Goal: Information Seeking & Learning: Learn about a topic

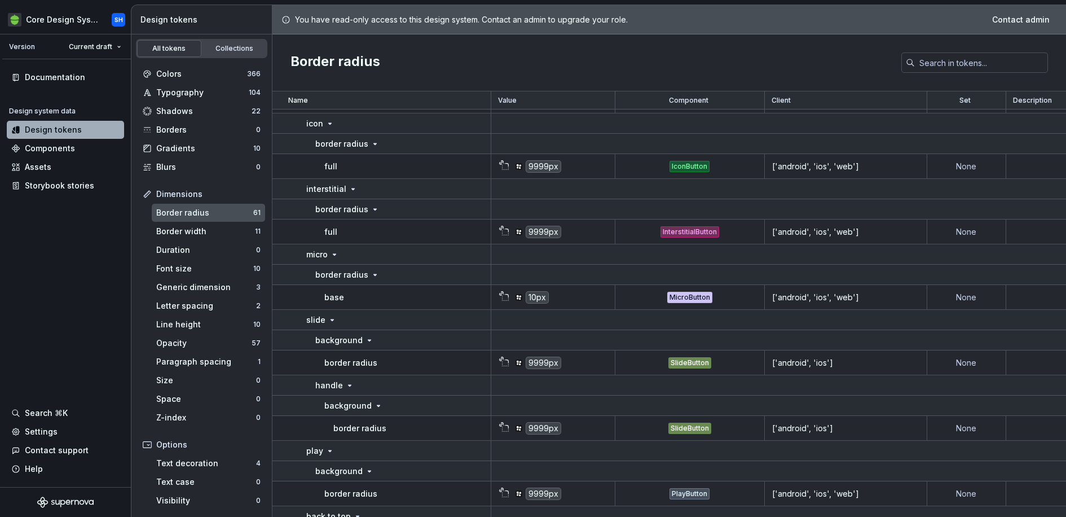
scroll to position [273, 0]
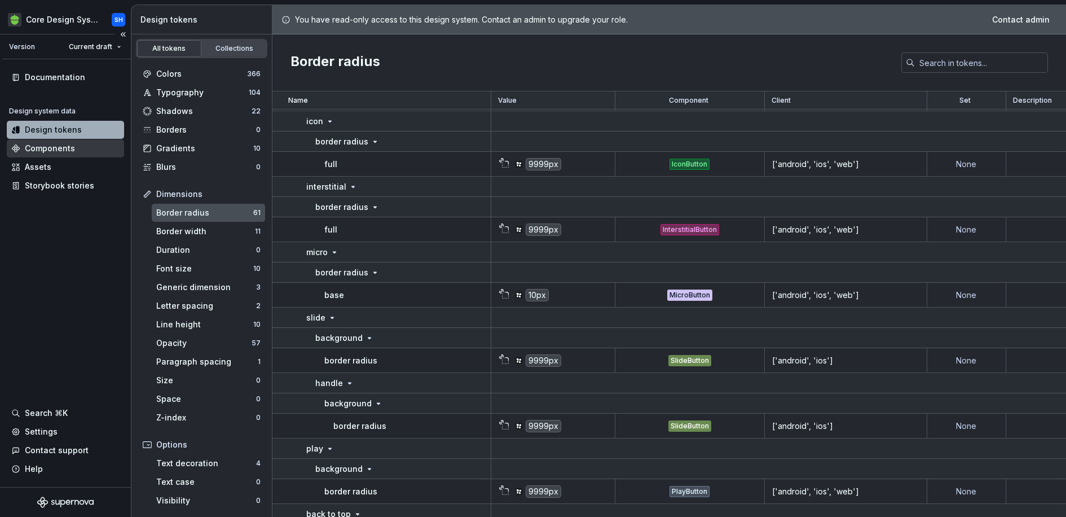
click at [74, 140] on div "Components" at bounding box center [65, 148] width 117 height 18
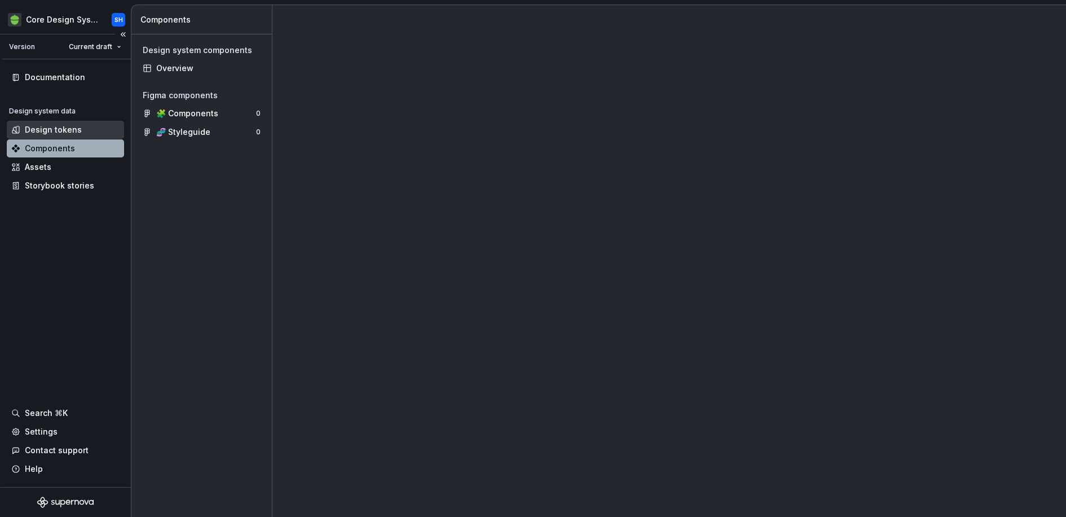
click at [73, 132] on div "Design tokens" at bounding box center [53, 129] width 57 height 11
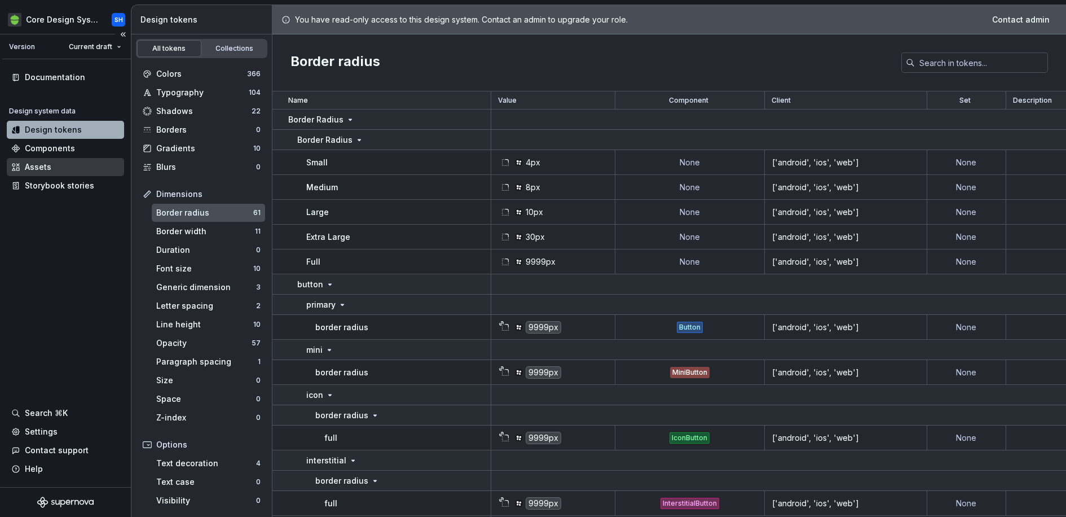
click at [38, 164] on div "Assets" at bounding box center [38, 166] width 27 height 11
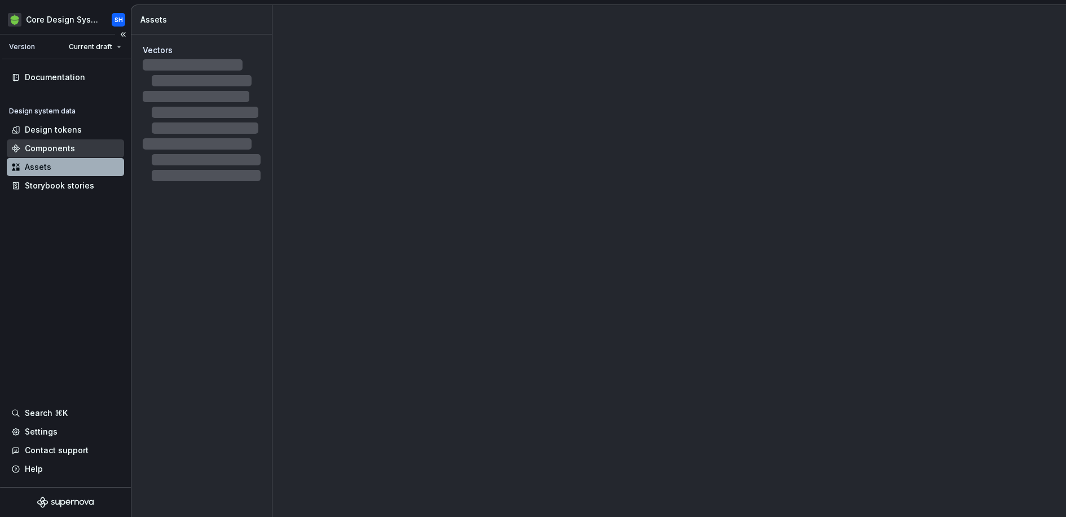
click at [42, 151] on div "Components" at bounding box center [50, 148] width 50 height 11
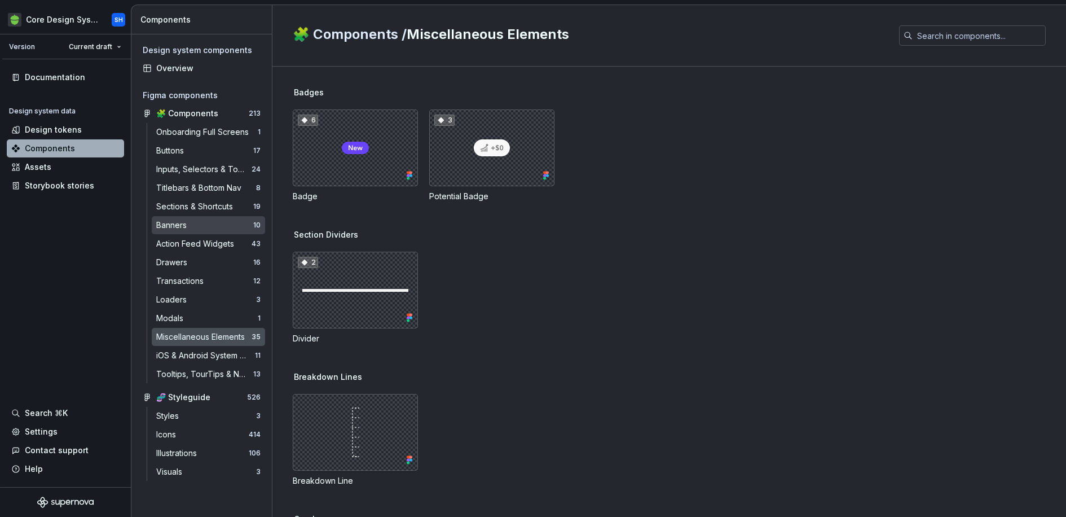
click at [255, 226] on div "10" at bounding box center [256, 224] width 7 height 9
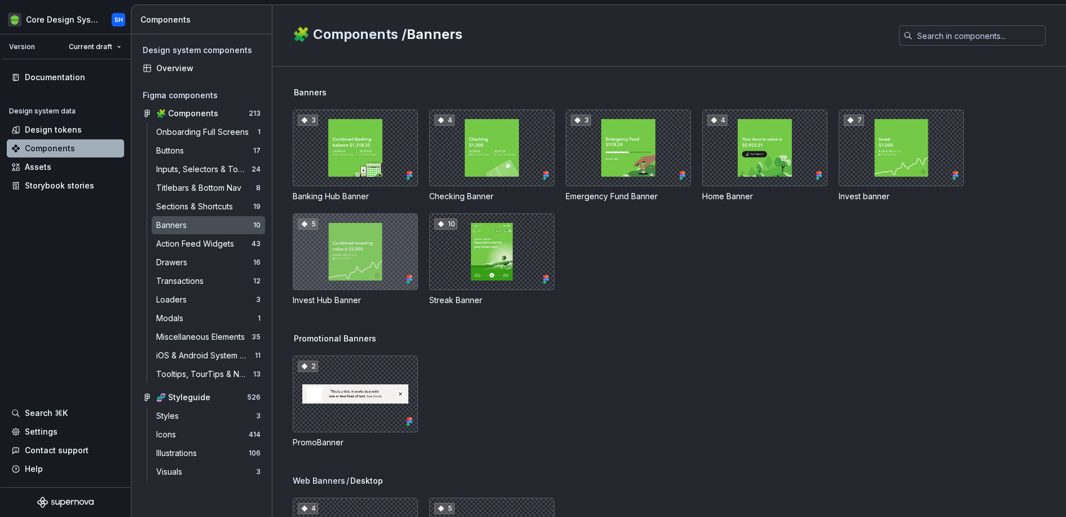
click at [349, 247] on div "5" at bounding box center [355, 251] width 125 height 77
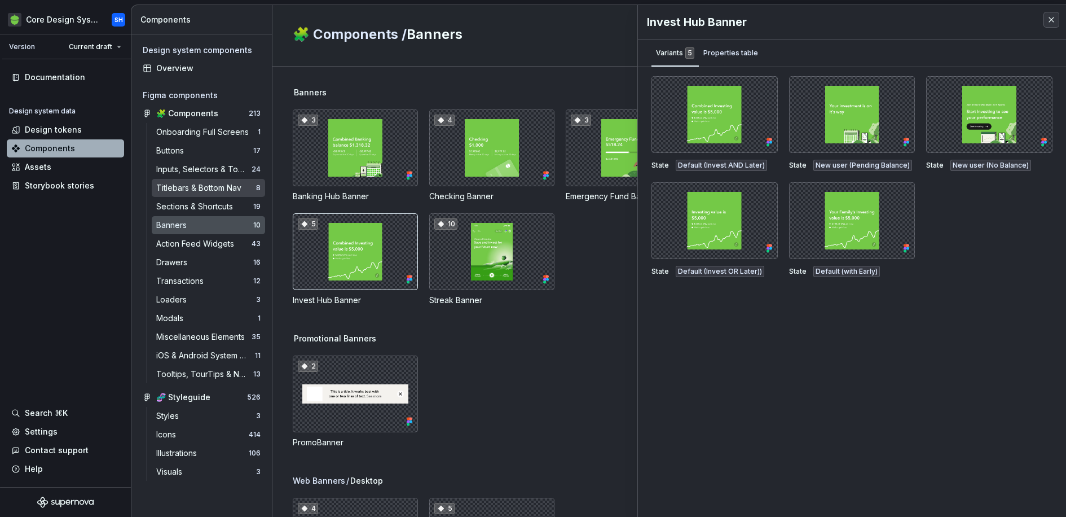
click at [208, 189] on div "Titlebars & Bottom Nav" at bounding box center [201, 187] width 90 height 11
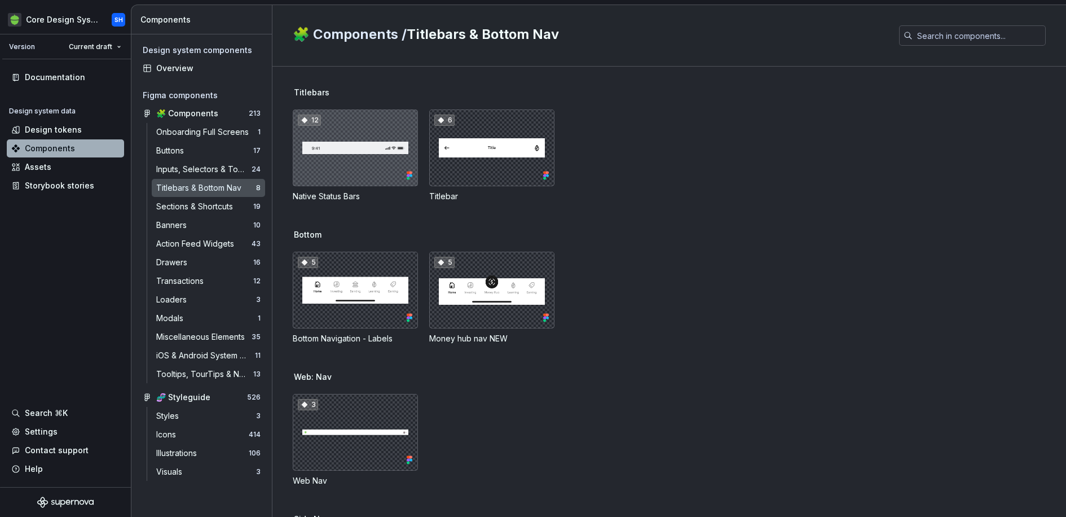
click at [363, 178] on div "12" at bounding box center [355, 147] width 125 height 77
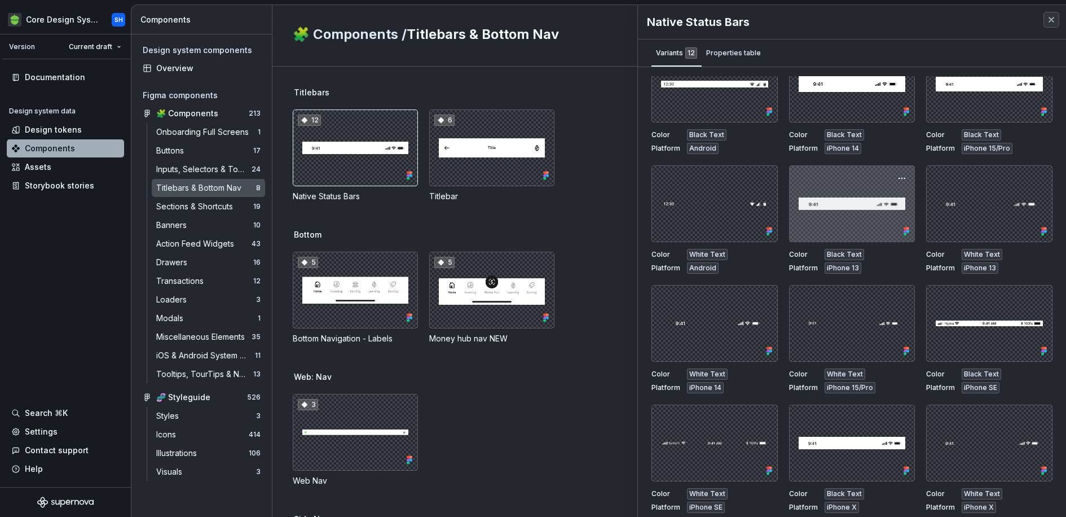
scroll to position [5, 0]
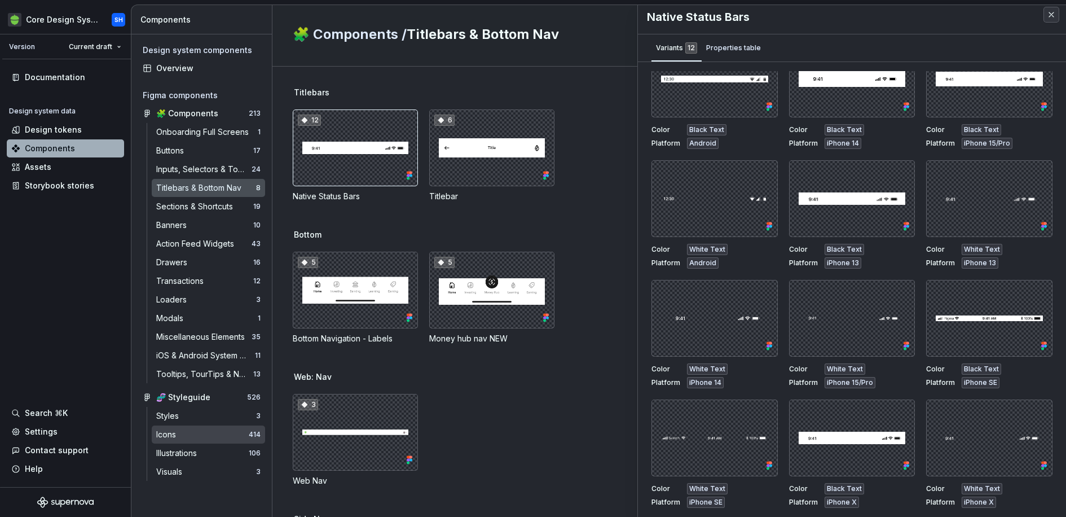
click at [217, 432] on div "Icons" at bounding box center [202, 434] width 92 height 11
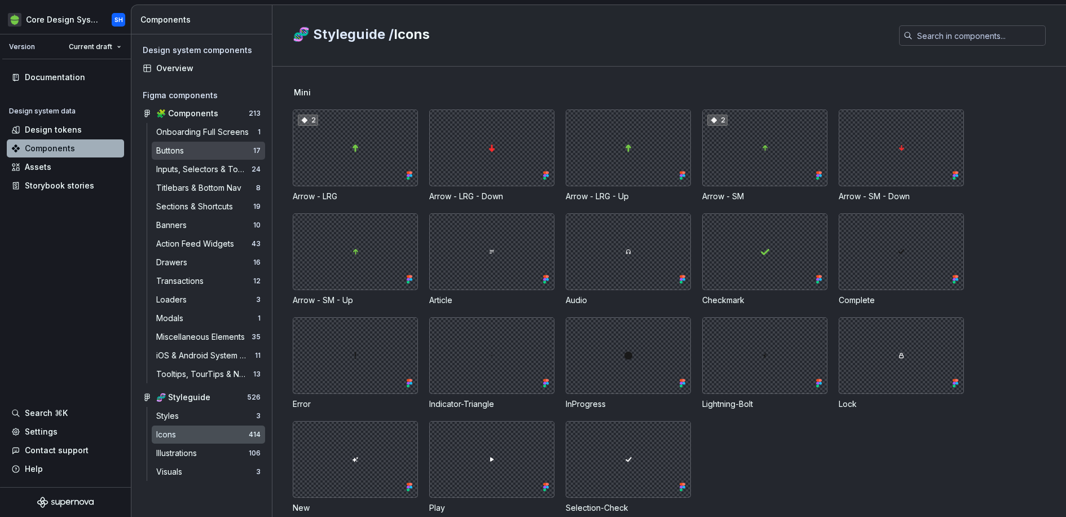
click at [223, 151] on div "Buttons" at bounding box center [204, 150] width 97 height 11
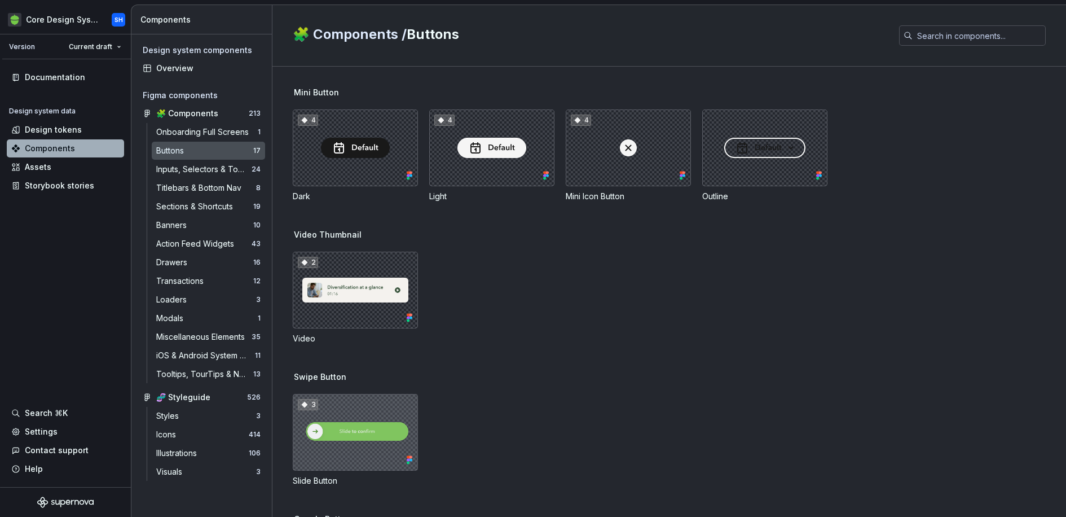
click at [374, 444] on div "3" at bounding box center [355, 432] width 125 height 77
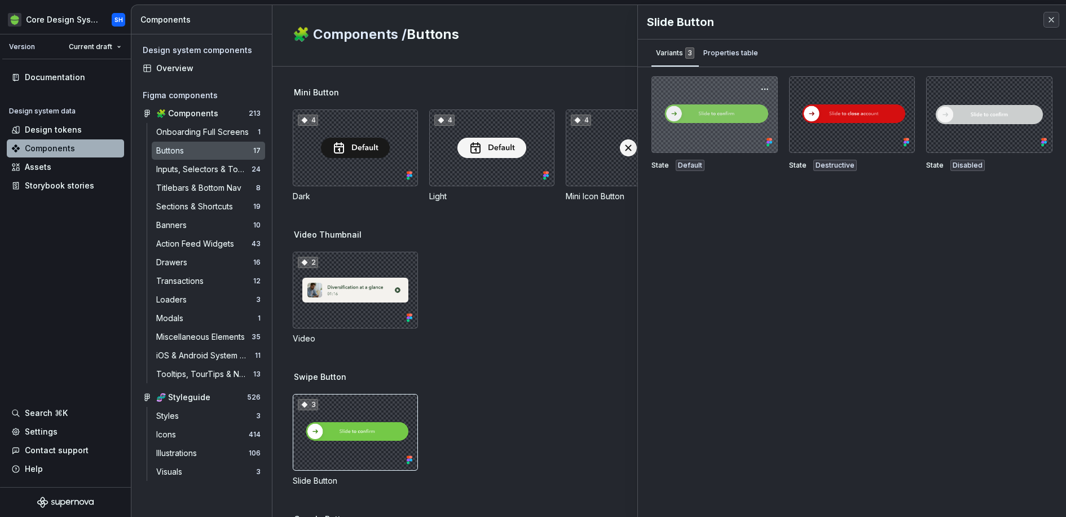
click at [744, 121] on div at bounding box center [714, 114] width 126 height 77
click at [721, 104] on div at bounding box center [714, 114] width 126 height 77
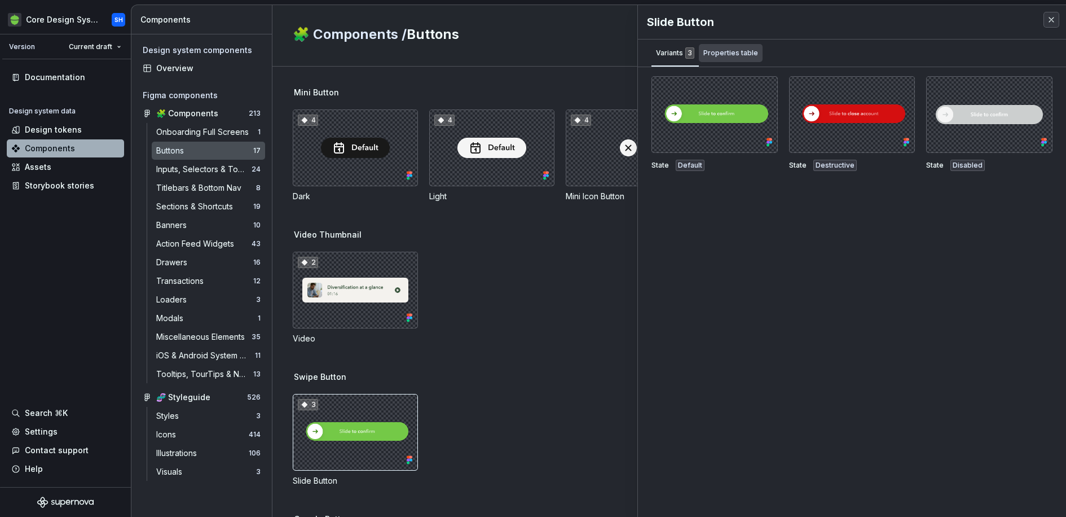
click at [727, 60] on div "Properties table" at bounding box center [731, 53] width 64 height 18
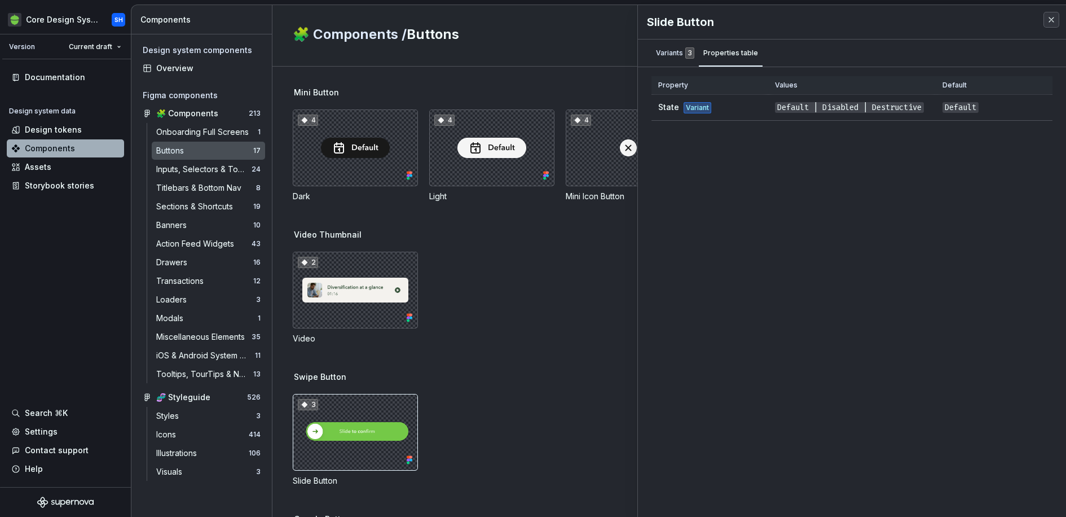
drag, startPoint x: 671, startPoint y: 59, endPoint x: 693, endPoint y: 67, distance: 23.4
click at [674, 60] on div "Variants 3" at bounding box center [674, 53] width 47 height 18
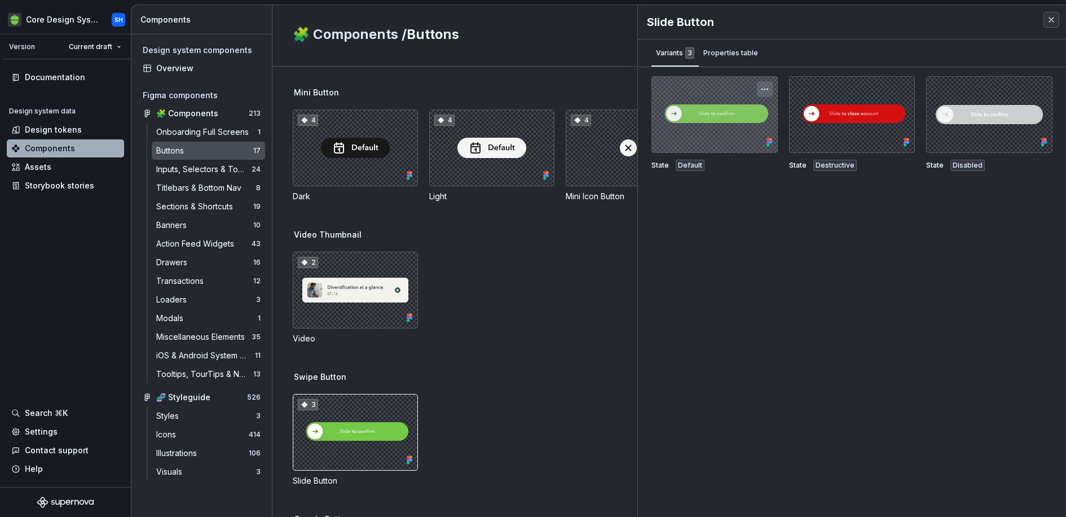
click at [761, 88] on button "button" at bounding box center [765, 89] width 16 height 16
click at [711, 96] on div at bounding box center [714, 114] width 126 height 77
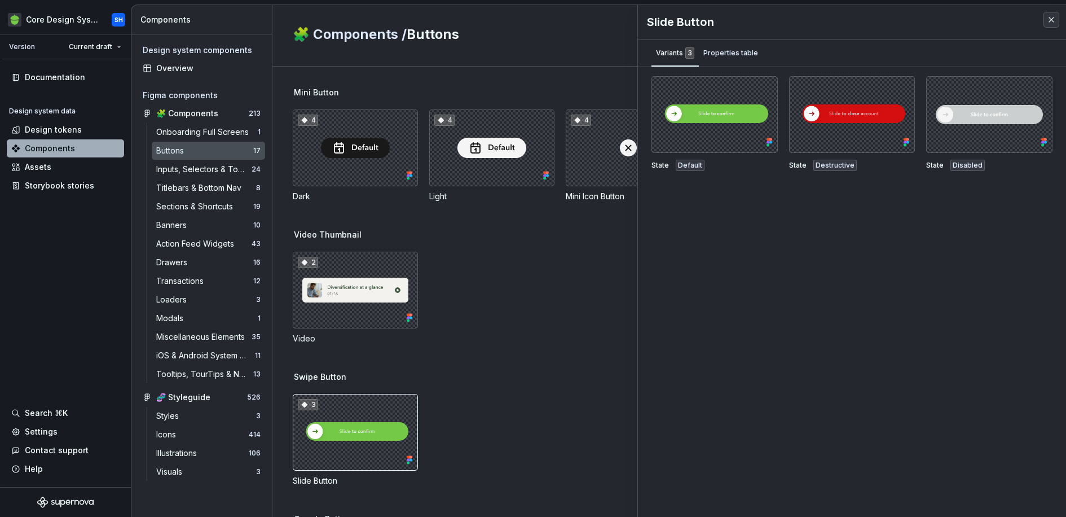
click at [686, 156] on div "State Default" at bounding box center [714, 123] width 126 height 95
click at [186, 205] on div "Sections & Shortcuts" at bounding box center [196, 206] width 81 height 11
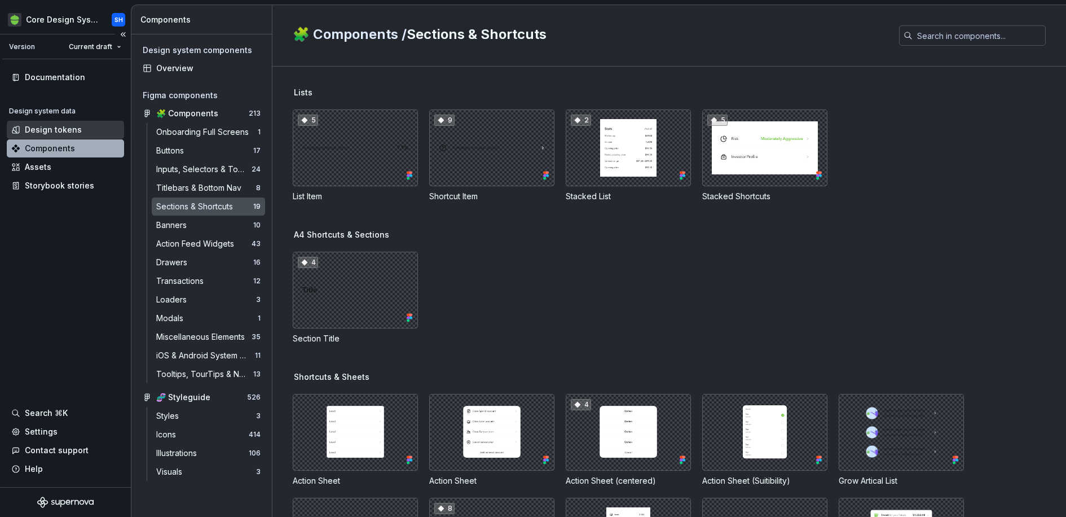
click at [9, 127] on div "Design tokens" at bounding box center [65, 130] width 117 height 18
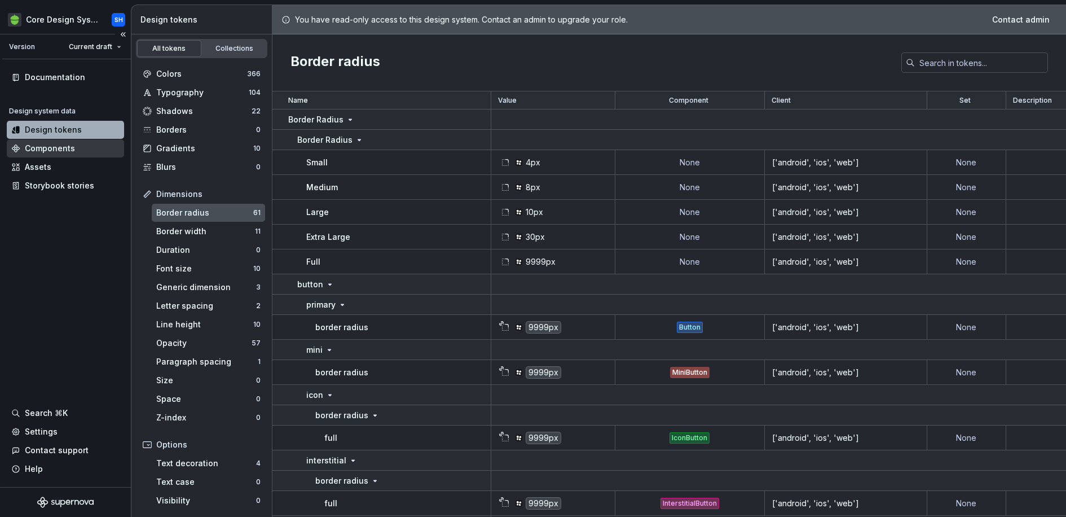
click at [20, 147] on div "Components" at bounding box center [65, 148] width 108 height 11
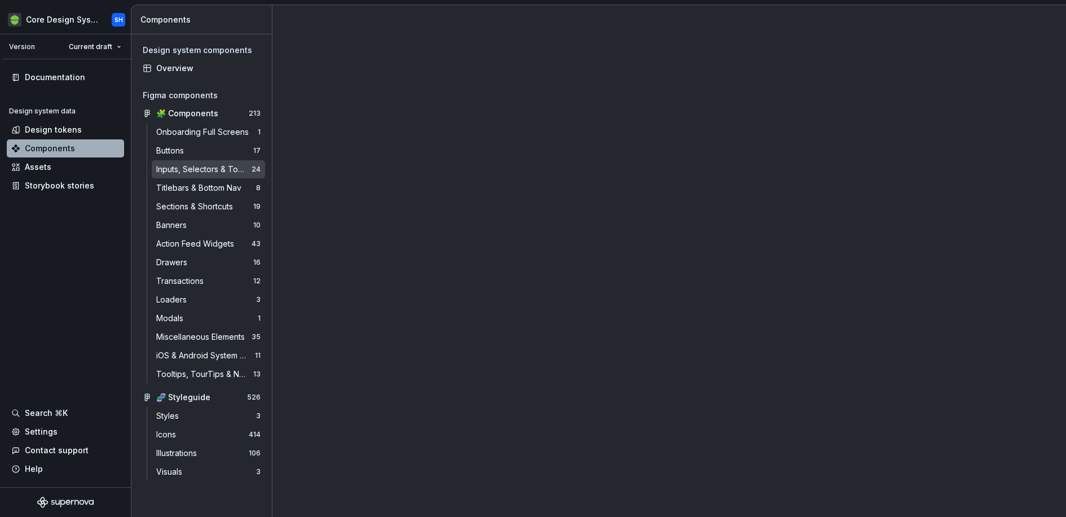
click at [220, 174] on div "Inputs, Selectors & Toggles" at bounding box center [203, 169] width 95 height 11
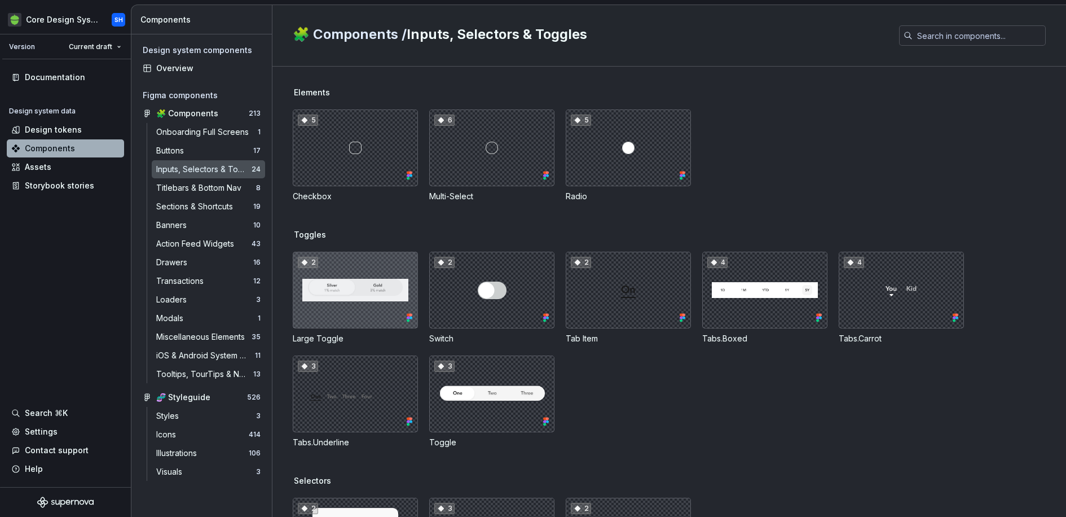
click at [326, 274] on div "2" at bounding box center [355, 289] width 125 height 77
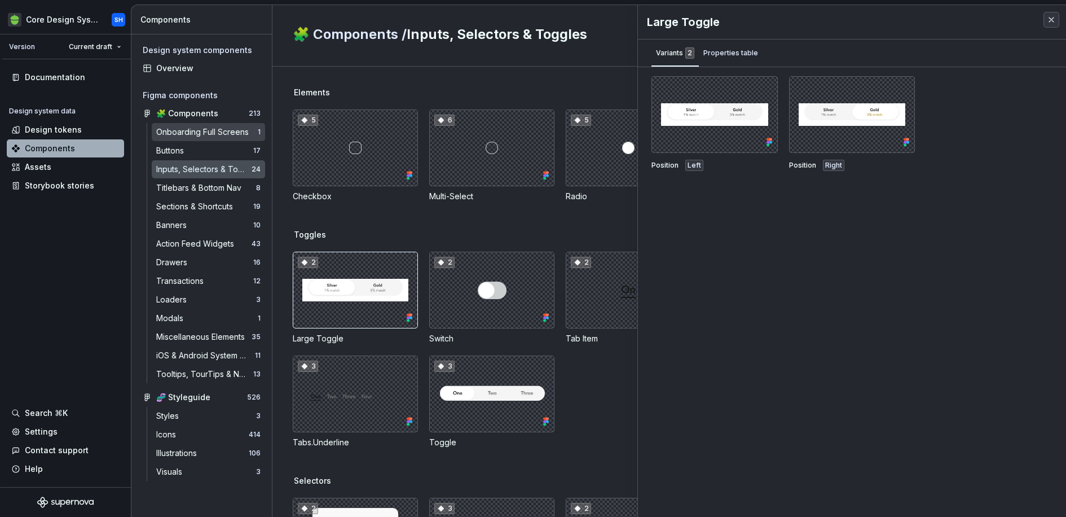
click at [195, 132] on div "Onboarding Full Screens" at bounding box center [204, 131] width 97 height 11
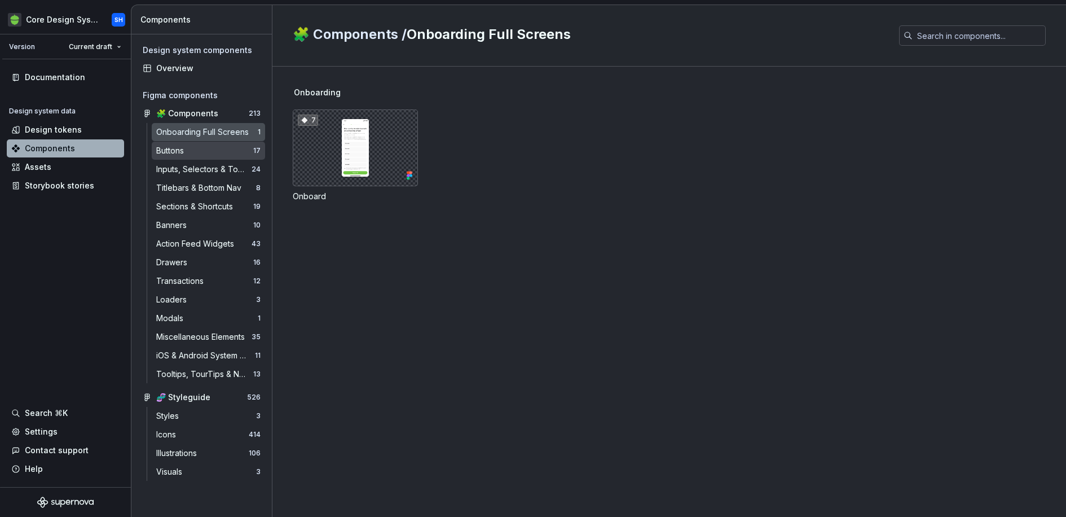
click at [200, 151] on div "Buttons" at bounding box center [204, 150] width 97 height 11
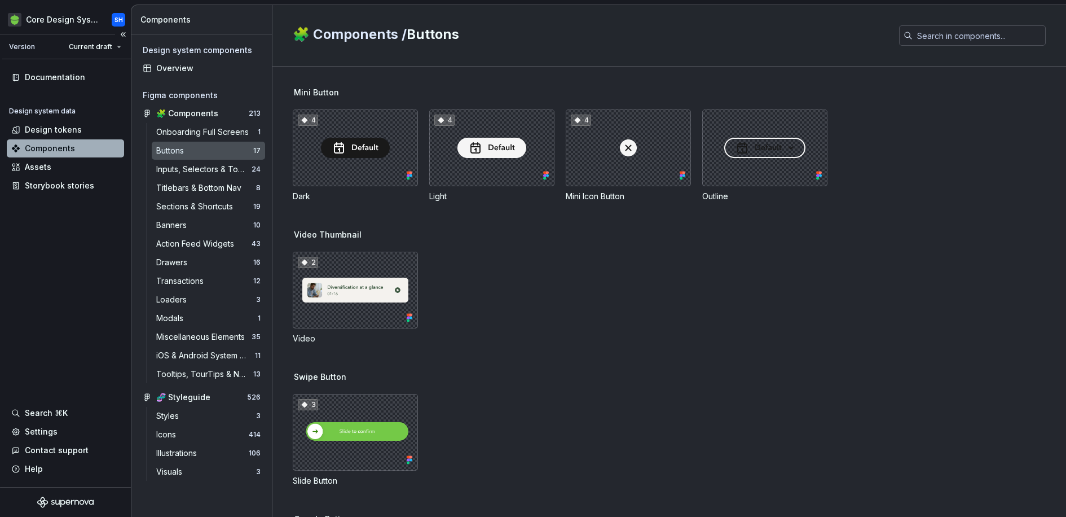
click at [28, 116] on div "Design system data" at bounding box center [65, 114] width 117 height 14
click at [29, 122] on div "Design tokens" at bounding box center [65, 130] width 117 height 18
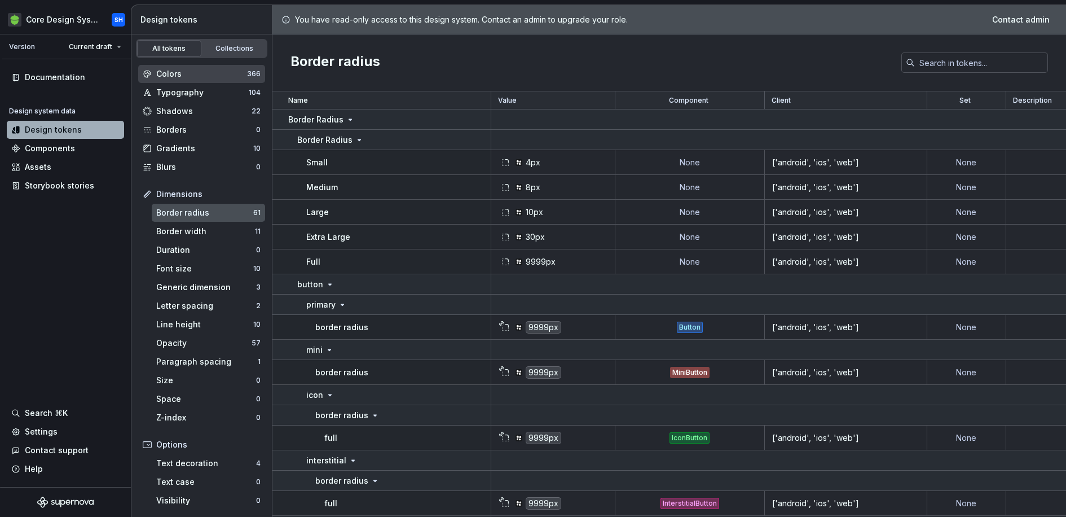
click at [205, 78] on div "Colors" at bounding box center [201, 73] width 91 height 11
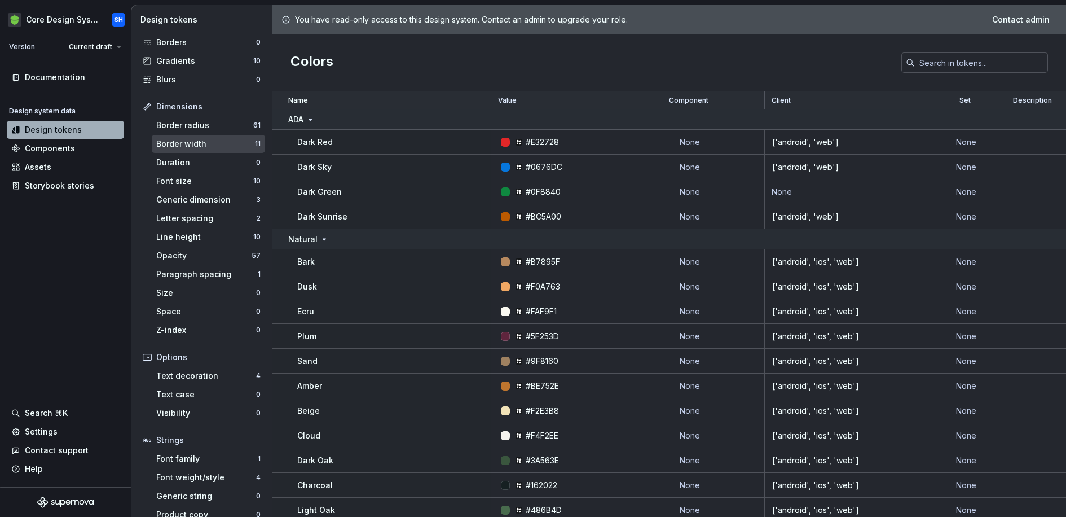
scroll to position [101, 0]
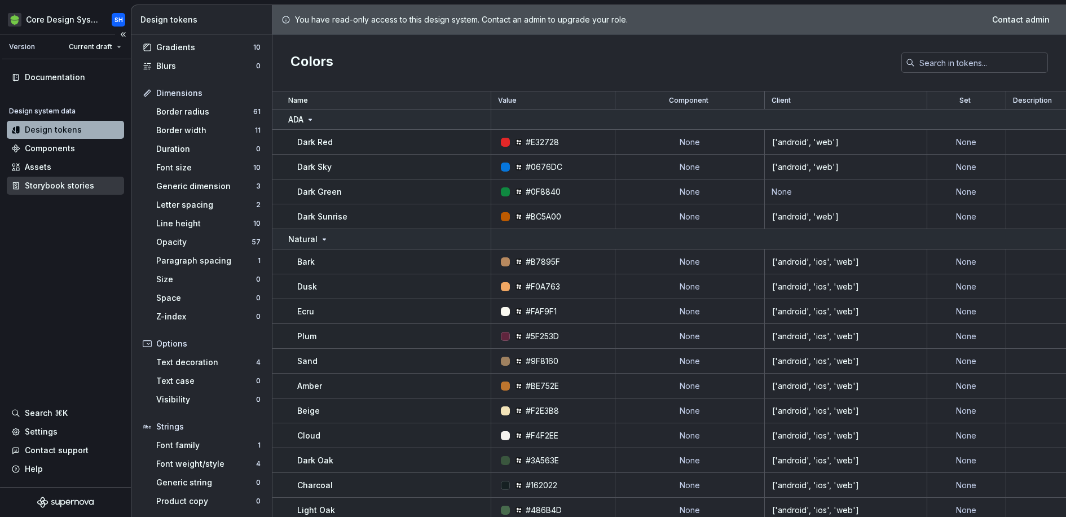
click at [62, 178] on div "Storybook stories" at bounding box center [65, 185] width 117 height 18
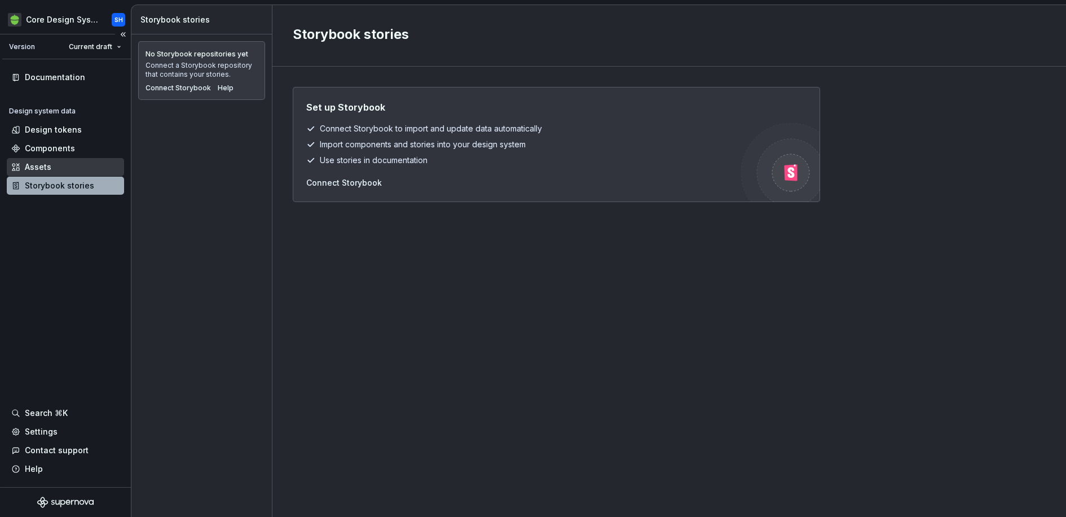
click at [58, 164] on div "Assets" at bounding box center [65, 166] width 108 height 11
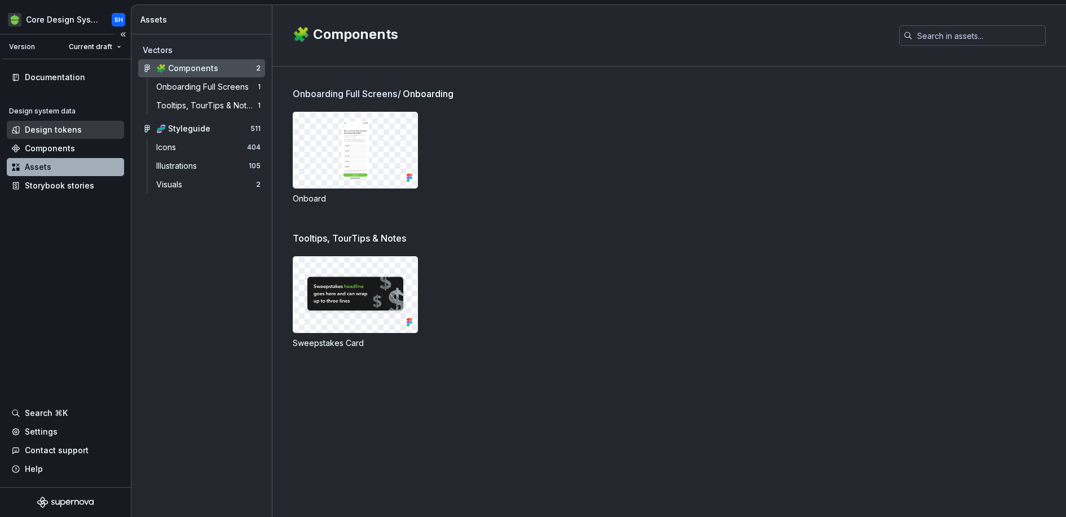
click at [51, 127] on div "Design tokens" at bounding box center [53, 129] width 57 height 11
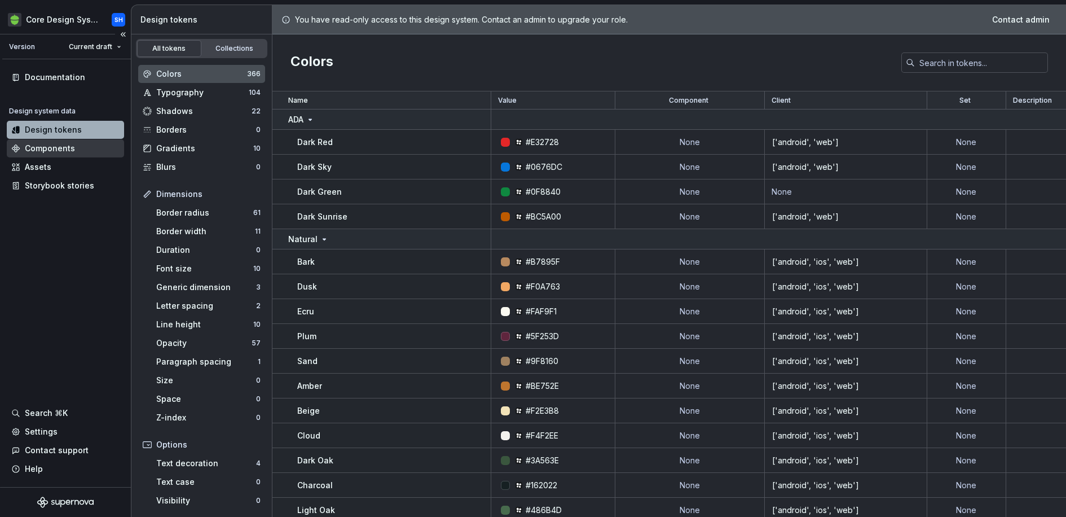
click at [55, 147] on div "Components" at bounding box center [50, 148] width 50 height 11
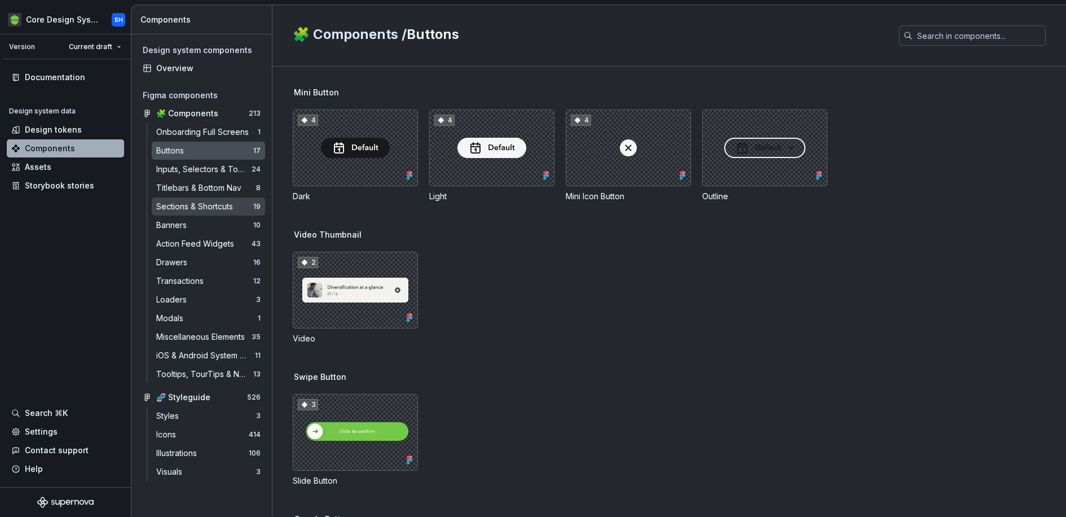
click at [200, 199] on div "Sections & Shortcuts 19" at bounding box center [208, 206] width 113 height 18
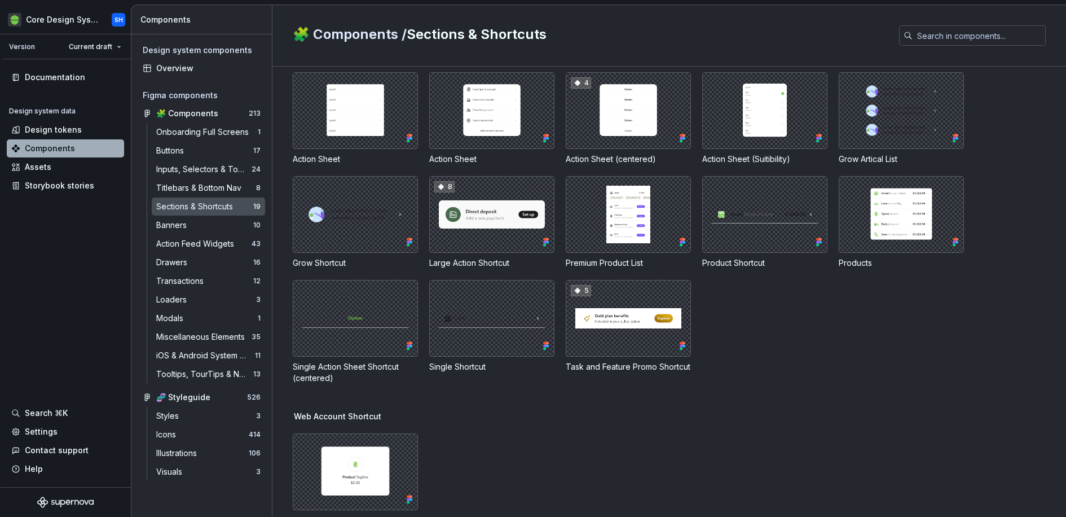
scroll to position [337, 0]
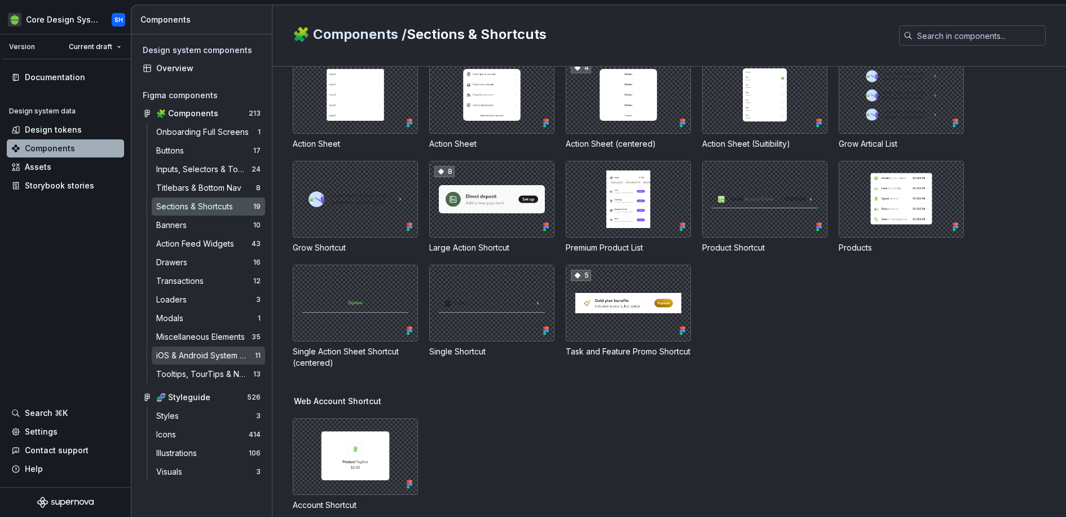
click at [200, 359] on div "iOS & Android System Components" at bounding box center [205, 355] width 99 height 11
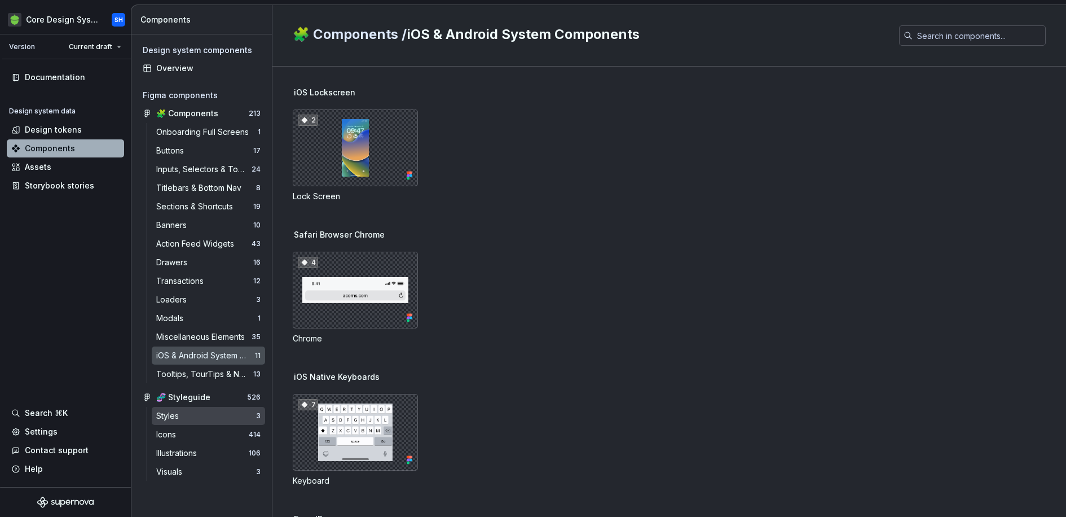
click at [217, 421] on div "Styles" at bounding box center [206, 415] width 100 height 11
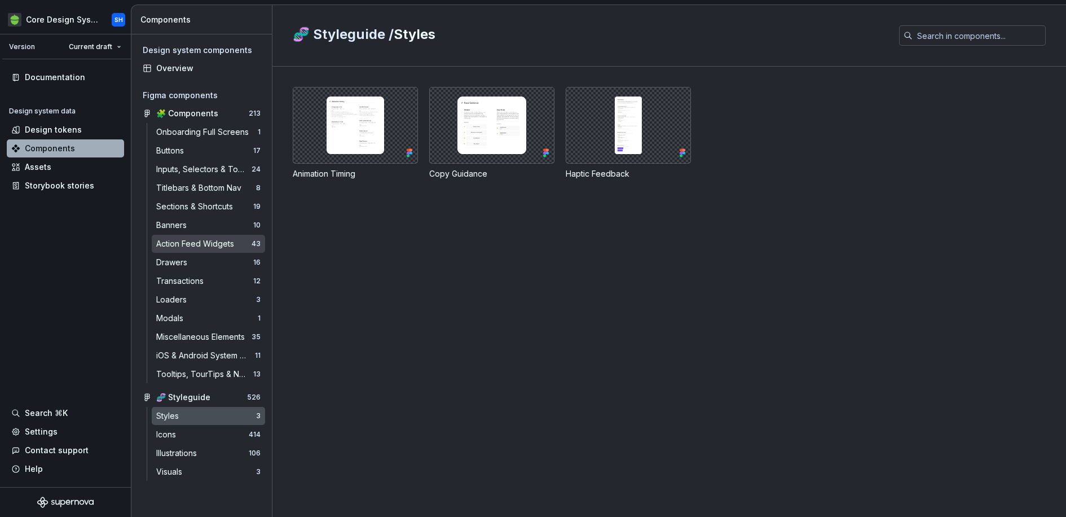
click at [176, 243] on div "Action Feed Widgets" at bounding box center [197, 243] width 82 height 11
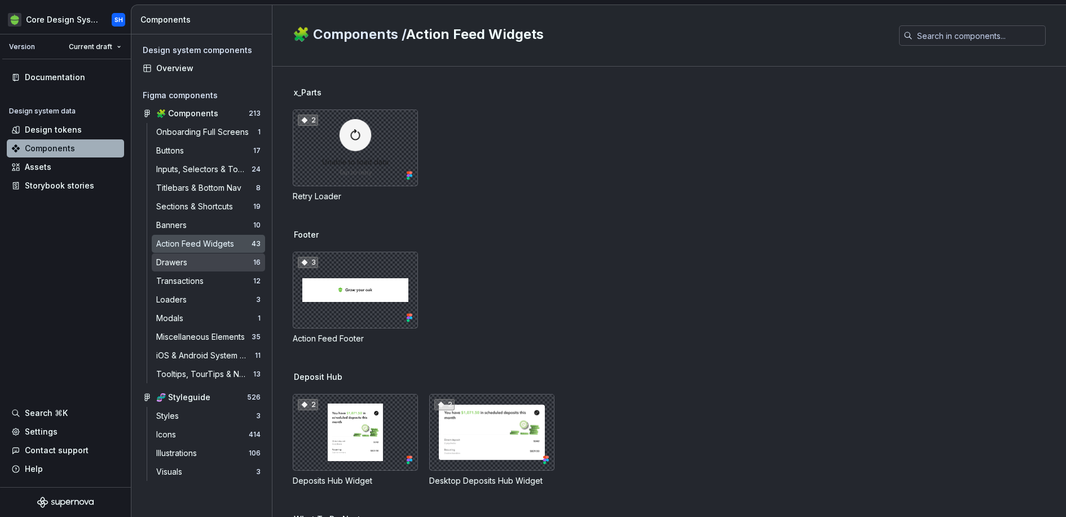
click at [201, 264] on div "Drawers" at bounding box center [204, 262] width 97 height 11
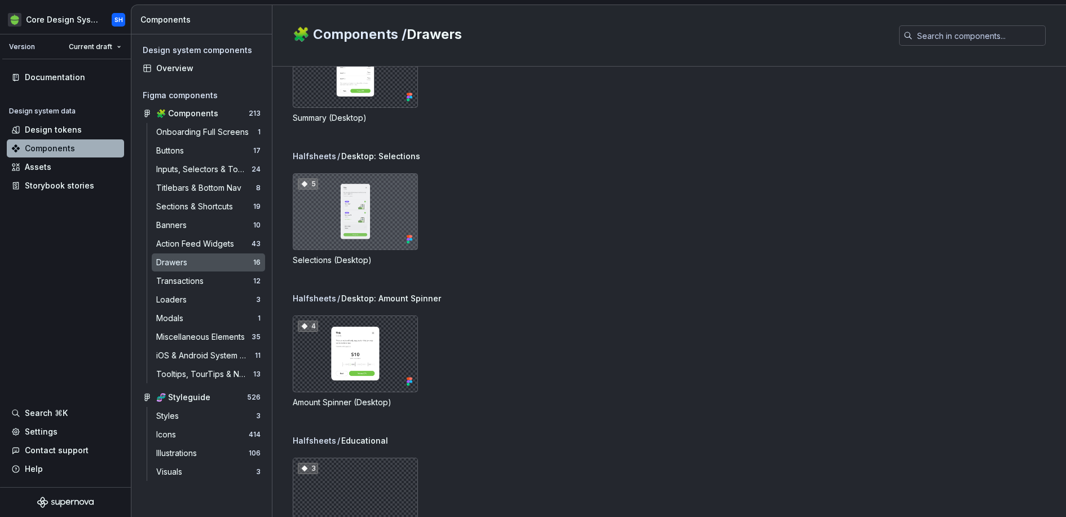
scroll to position [774, 0]
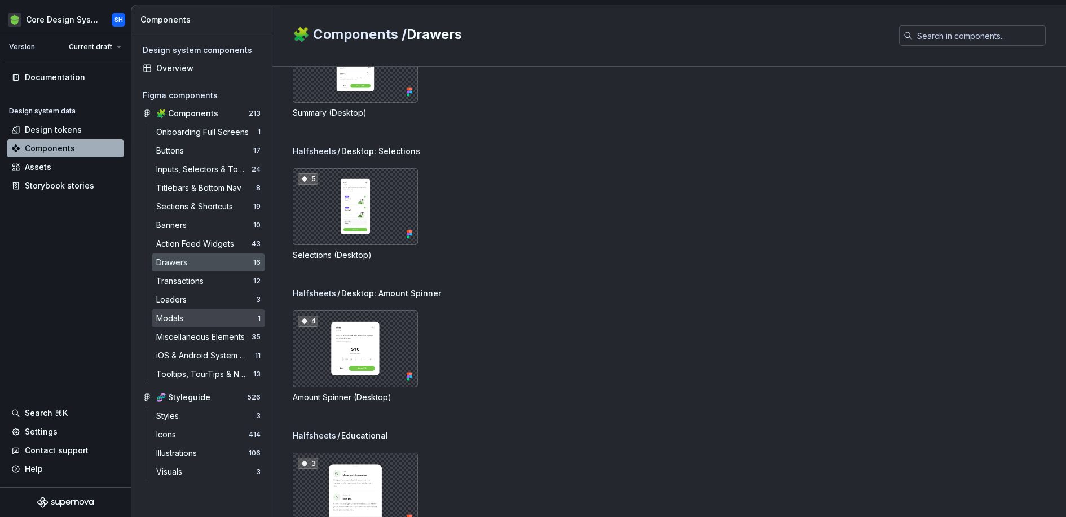
click at [201, 325] on div "Modals 1" at bounding box center [208, 318] width 113 height 18
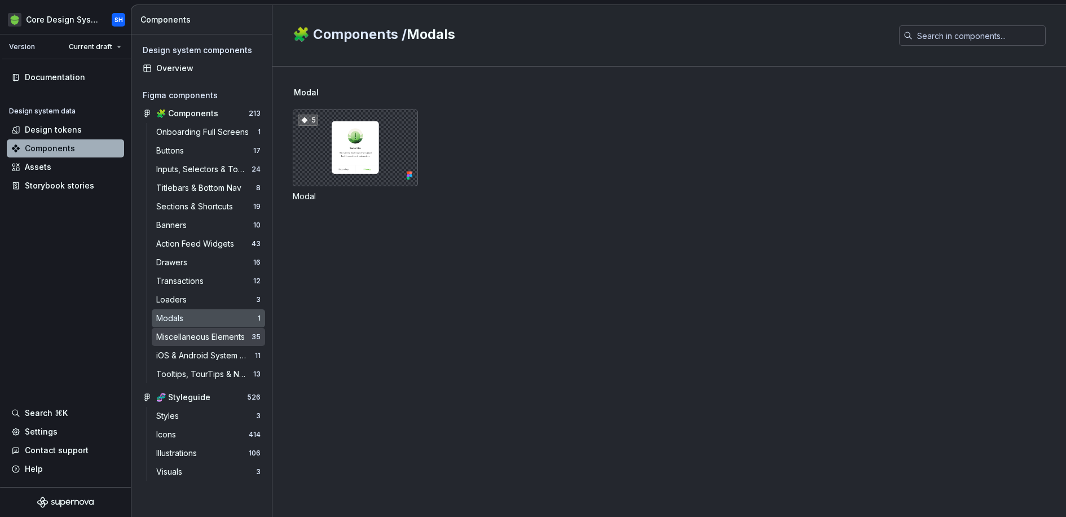
click at [215, 335] on div "Miscellaneous Elements" at bounding box center [202, 336] width 93 height 11
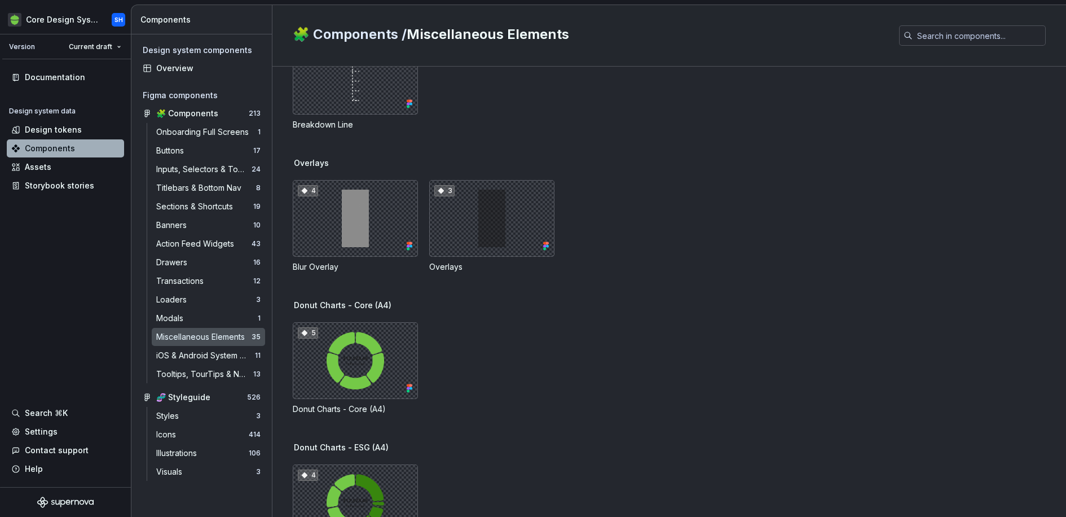
scroll to position [317, 0]
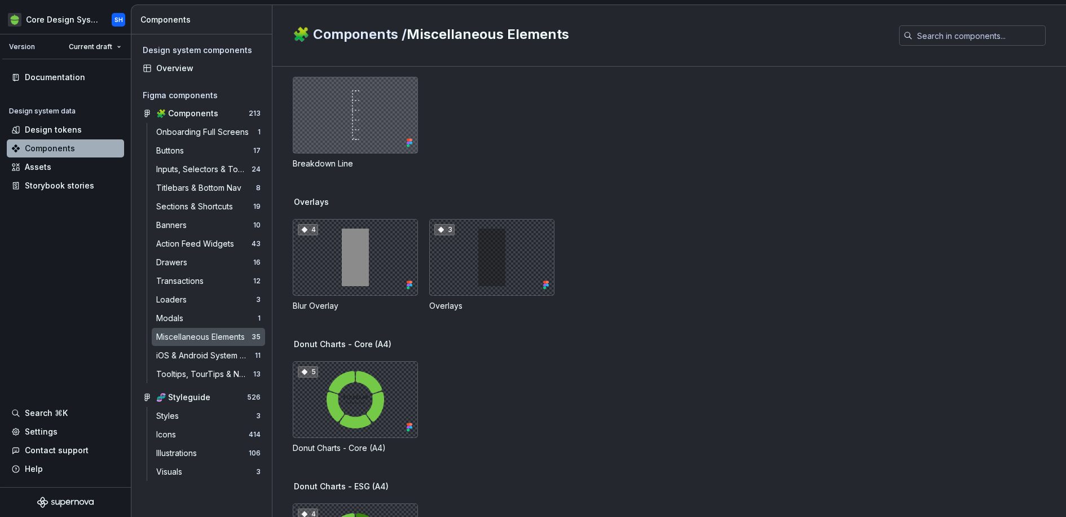
click at [355, 133] on div at bounding box center [355, 115] width 125 height 77
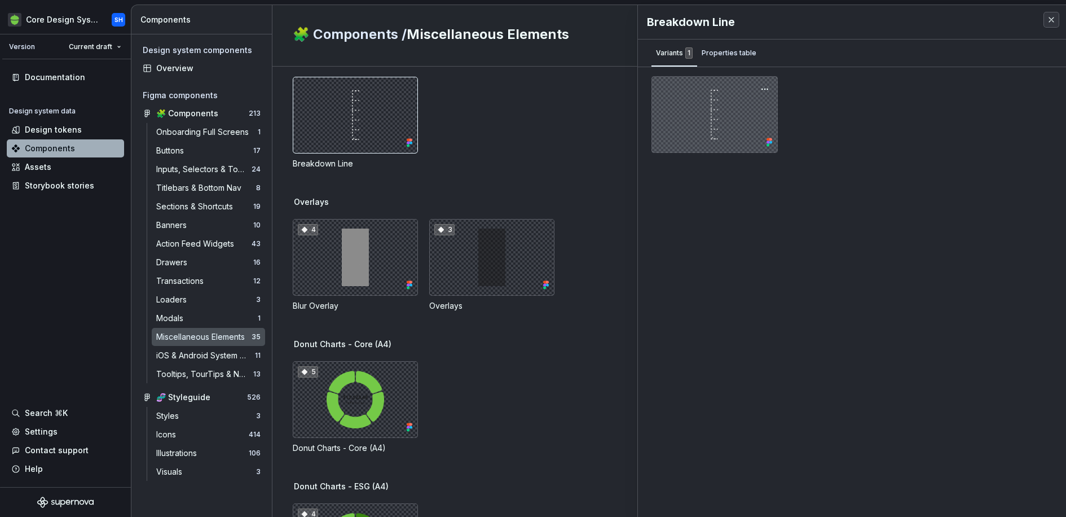
click at [734, 128] on div at bounding box center [714, 114] width 126 height 77
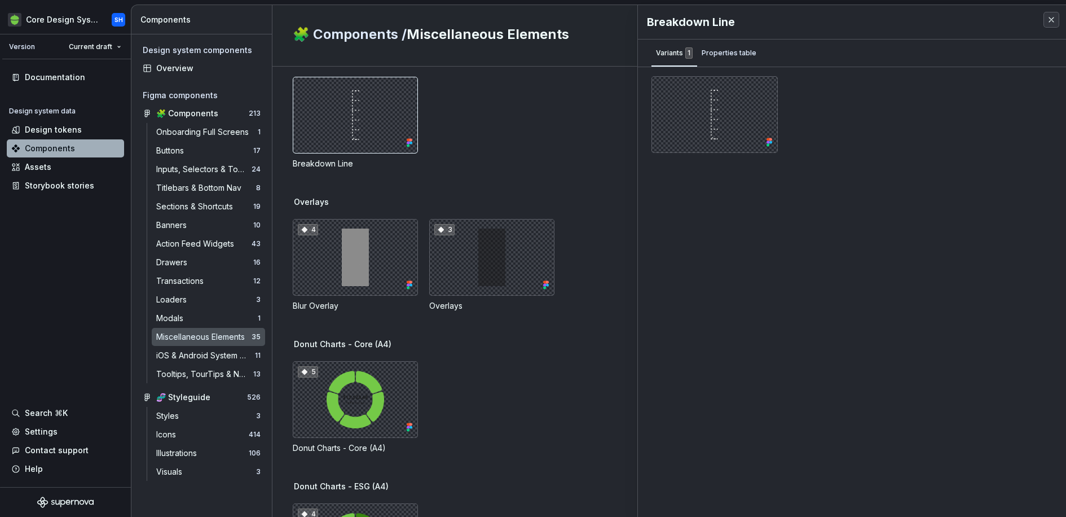
click at [723, 37] on div "Breakdown Line" at bounding box center [852, 22] width 428 height 34
click at [726, 54] on div "Properties table" at bounding box center [728, 52] width 55 height 11
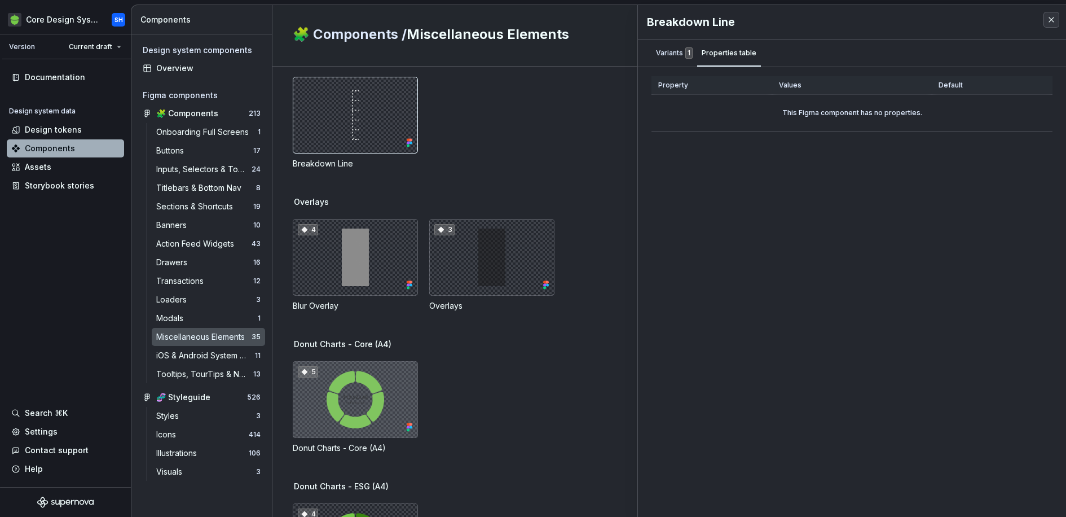
click at [360, 418] on div "5" at bounding box center [355, 399] width 125 height 77
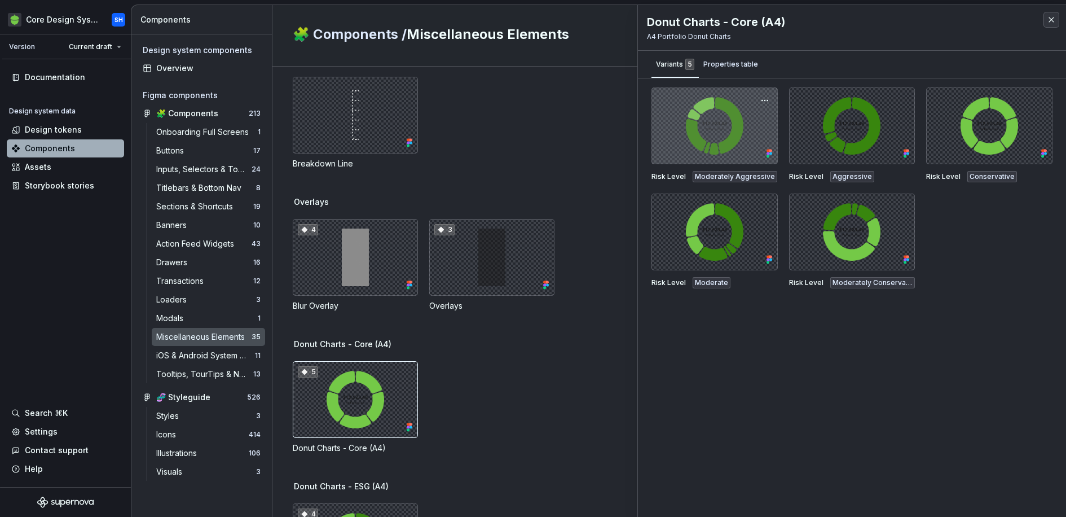
click at [728, 118] on div at bounding box center [714, 125] width 126 height 77
click at [769, 101] on button "button" at bounding box center [765, 100] width 16 height 16
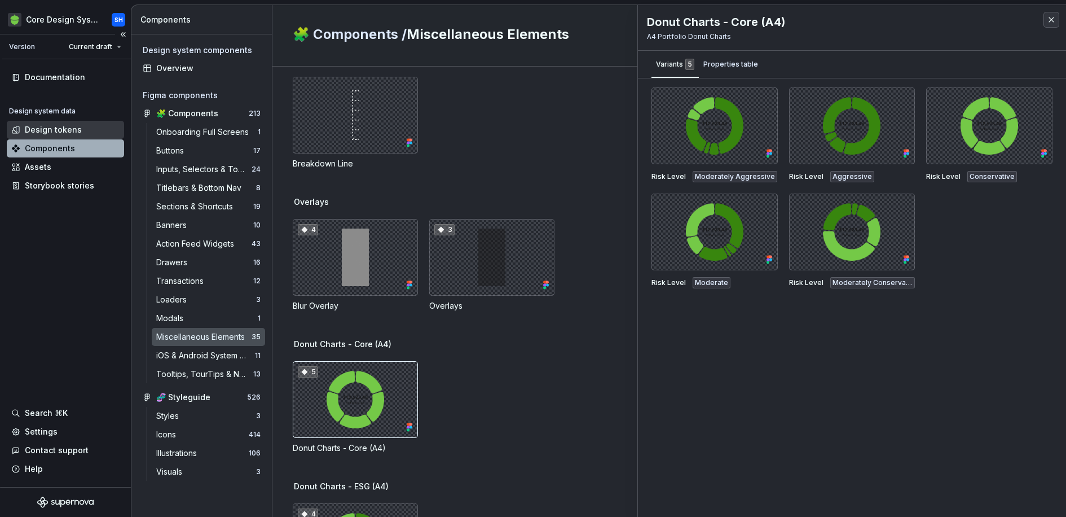
click at [58, 126] on div "Design tokens" at bounding box center [53, 129] width 57 height 11
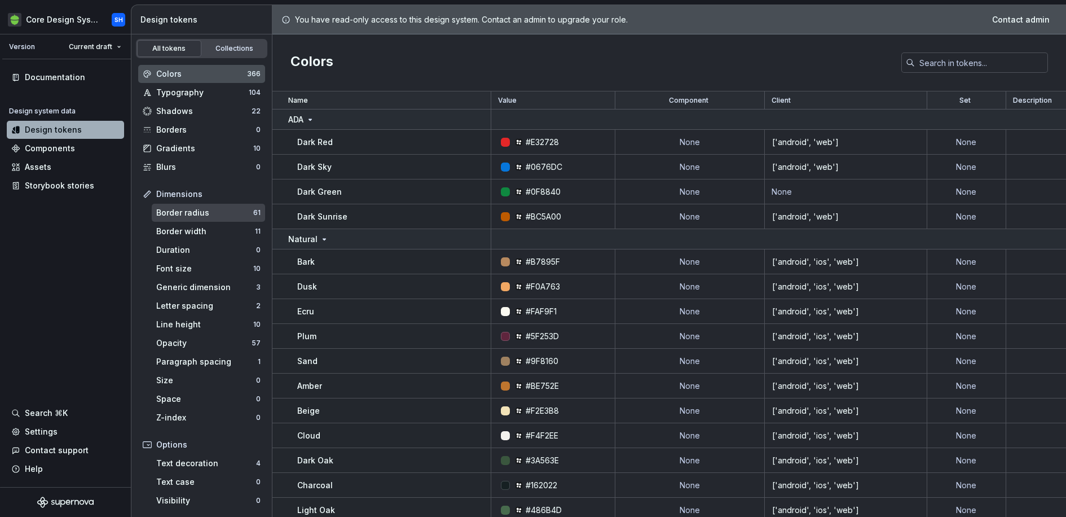
click at [242, 218] on div "Border radius 61" at bounding box center [208, 213] width 113 height 18
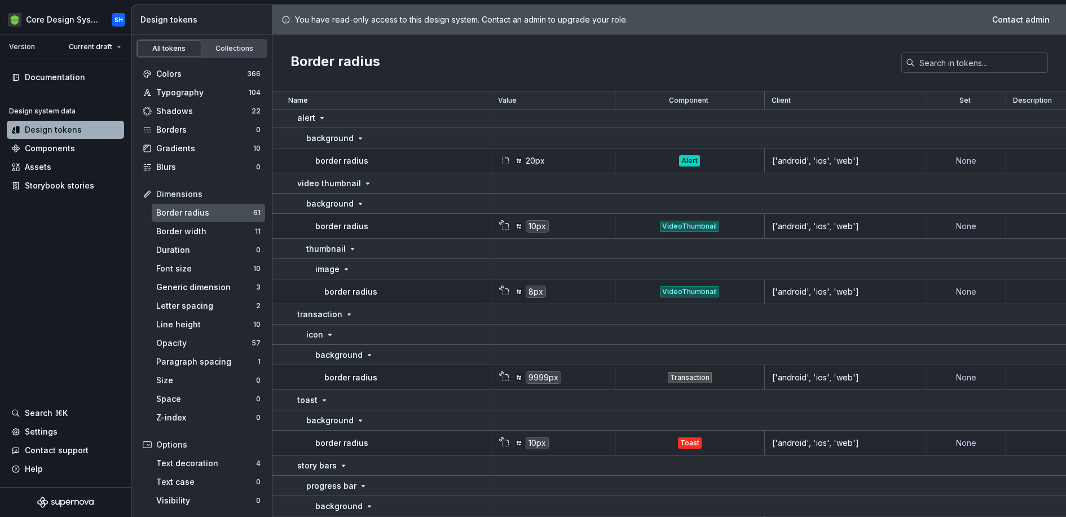
scroll to position [2195, 1]
